Goal: Information Seeking & Learning: Check status

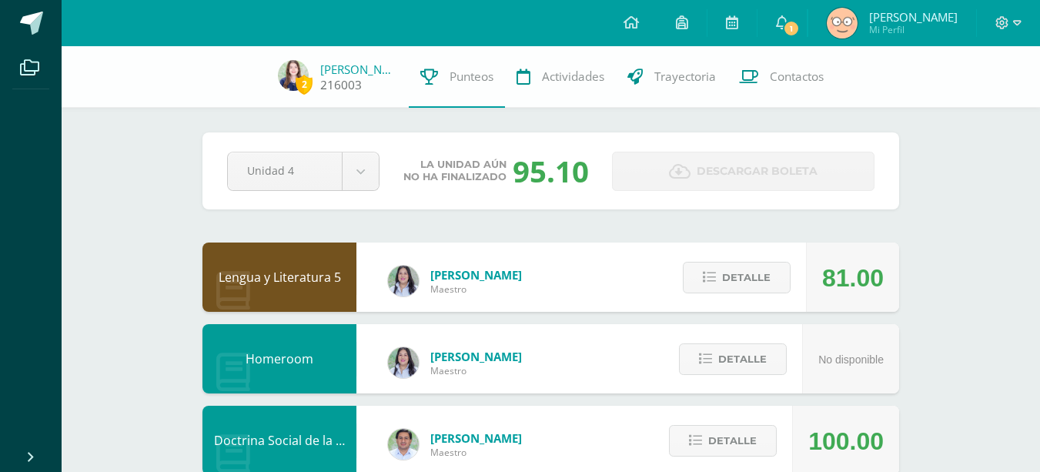
drag, startPoint x: 0, startPoint y: 0, endPoint x: 289, endPoint y: 73, distance: 298.5
click at [289, 73] on img at bounding box center [293, 75] width 31 height 31
